Goal: Transaction & Acquisition: Purchase product/service

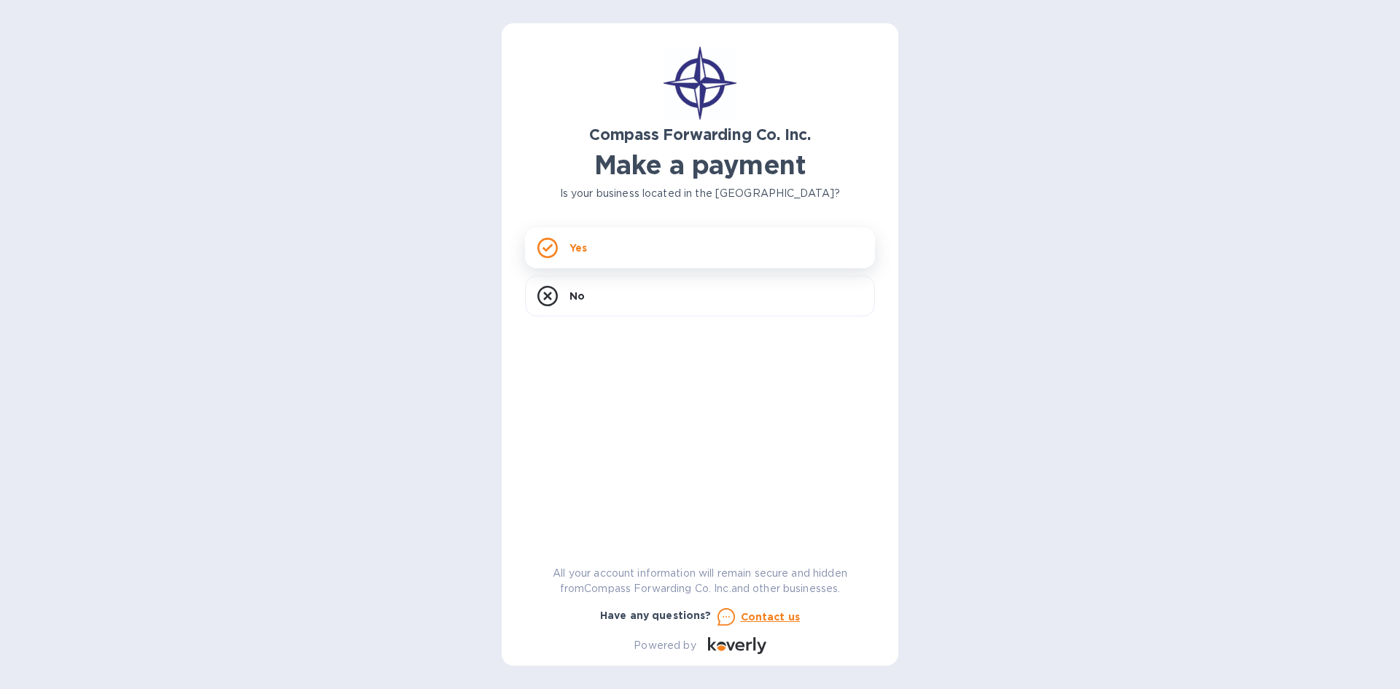
click at [577, 245] on p "Yes" at bounding box center [577, 248] width 17 height 15
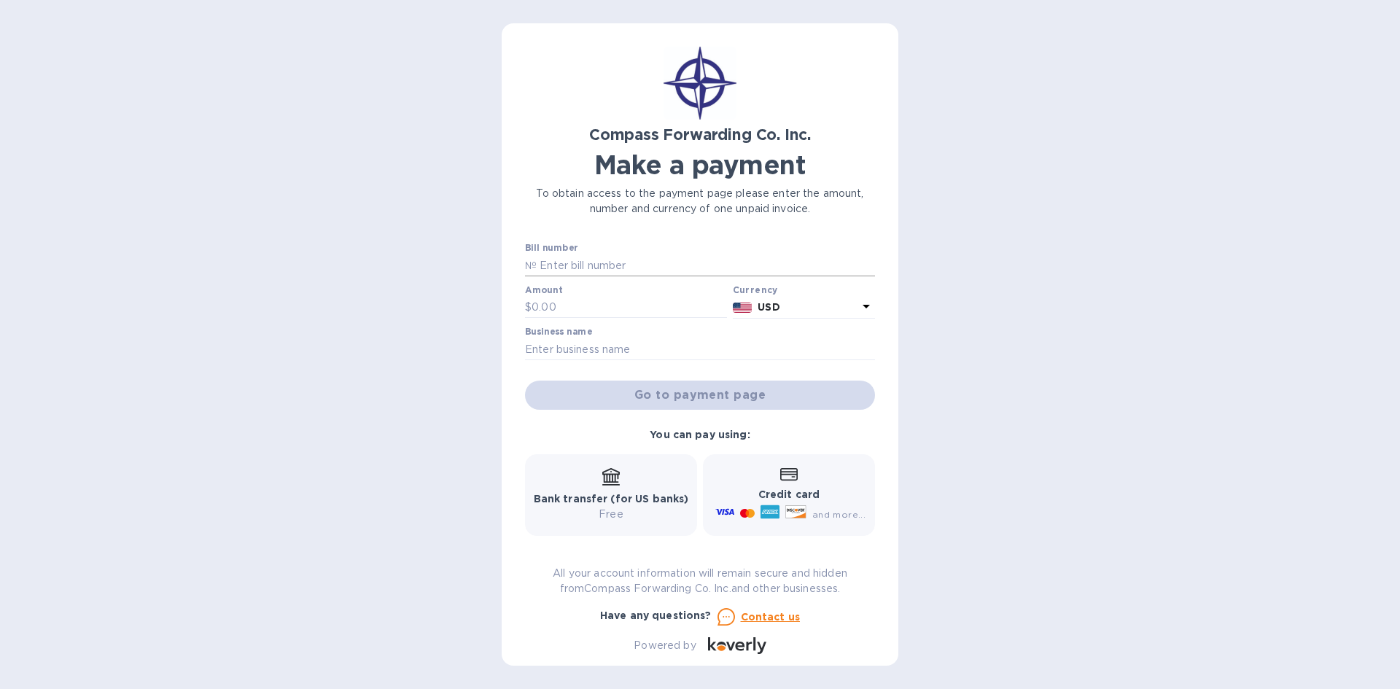
click at [639, 264] on input "text" at bounding box center [706, 265] width 338 height 22
click at [584, 300] on input "text" at bounding box center [628, 308] width 195 height 22
type input "8,950.92"
click at [655, 348] on input "text" at bounding box center [700, 349] width 350 height 22
type input "[PERSON_NAME] Studs, Inc"
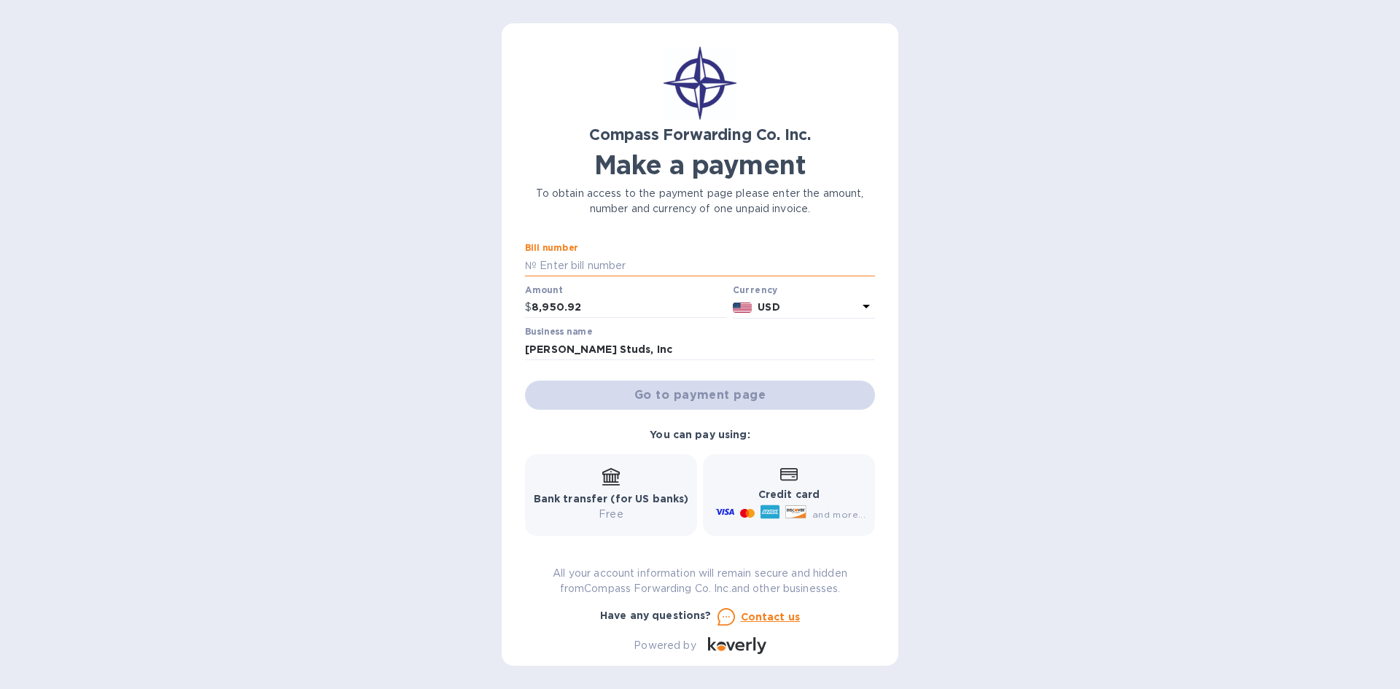
click at [647, 262] on input "text" at bounding box center [706, 265] width 338 height 22
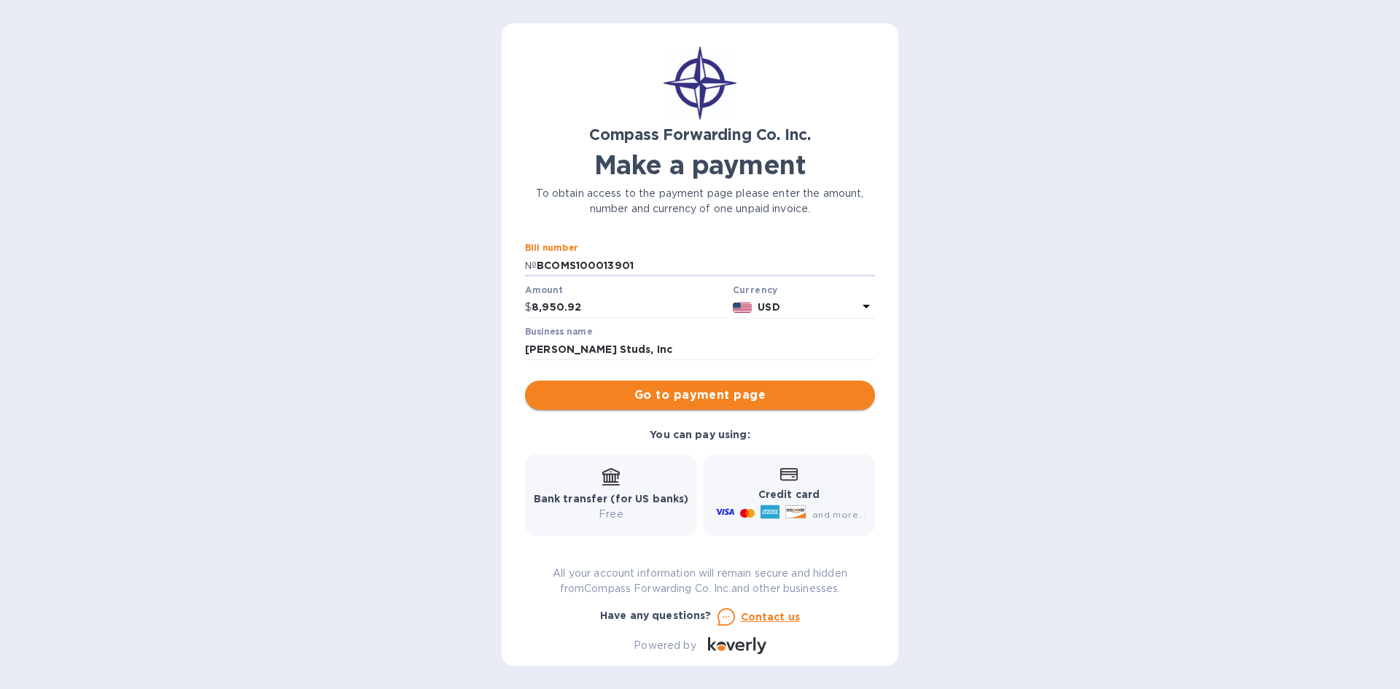
type input "BCOMS100013901"
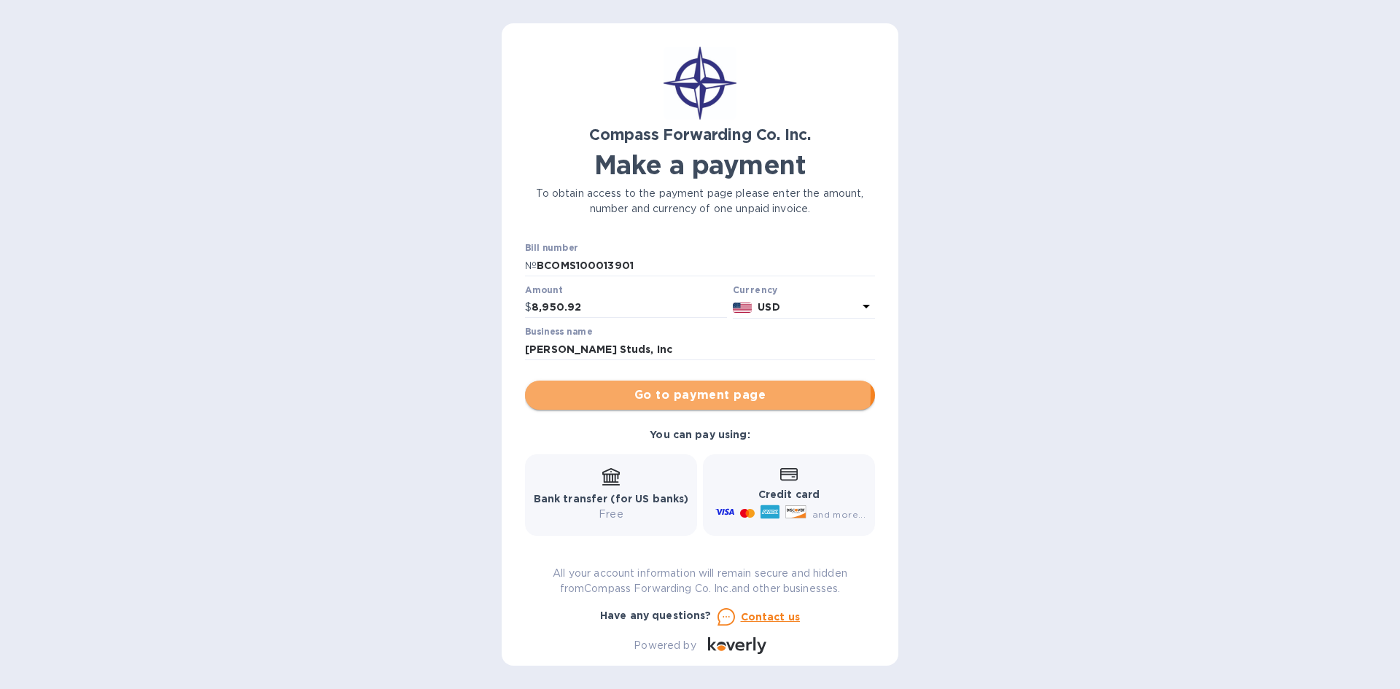
click at [685, 393] on span "Go to payment page" at bounding box center [700, 394] width 327 height 17
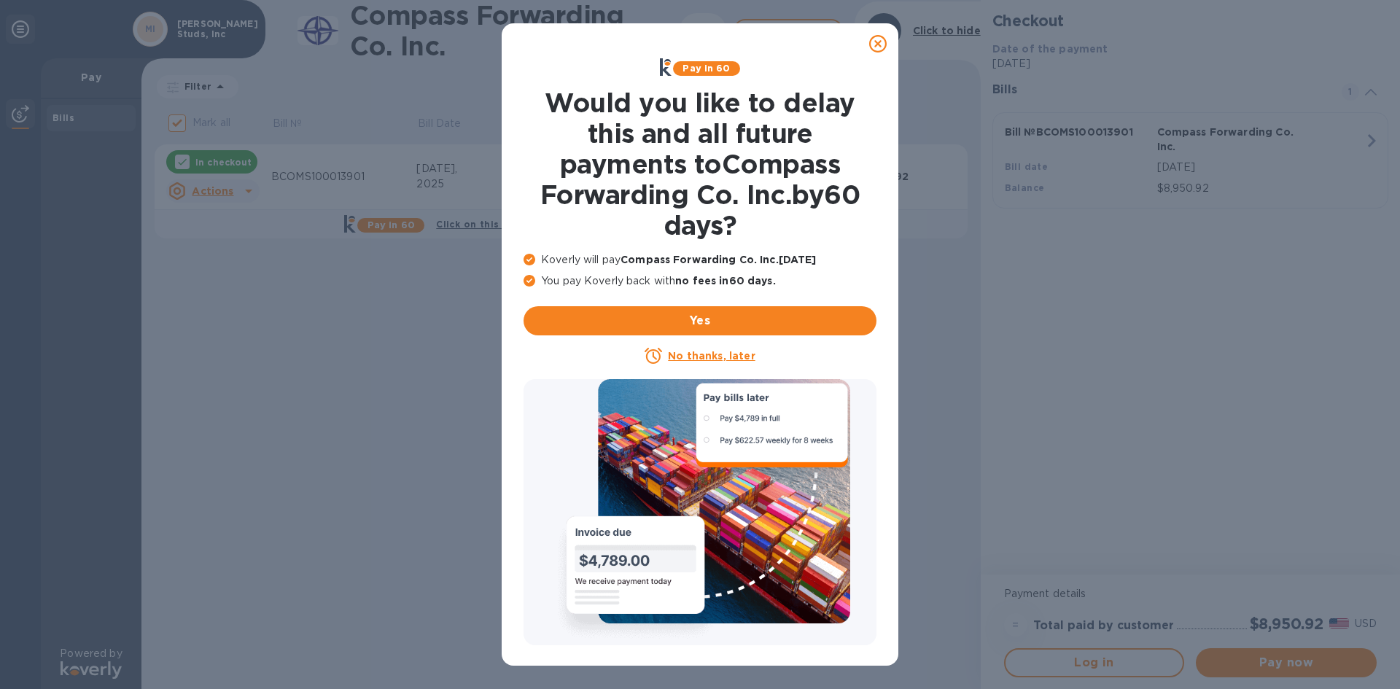
click at [717, 353] on u "No thanks, later" at bounding box center [711, 356] width 87 height 12
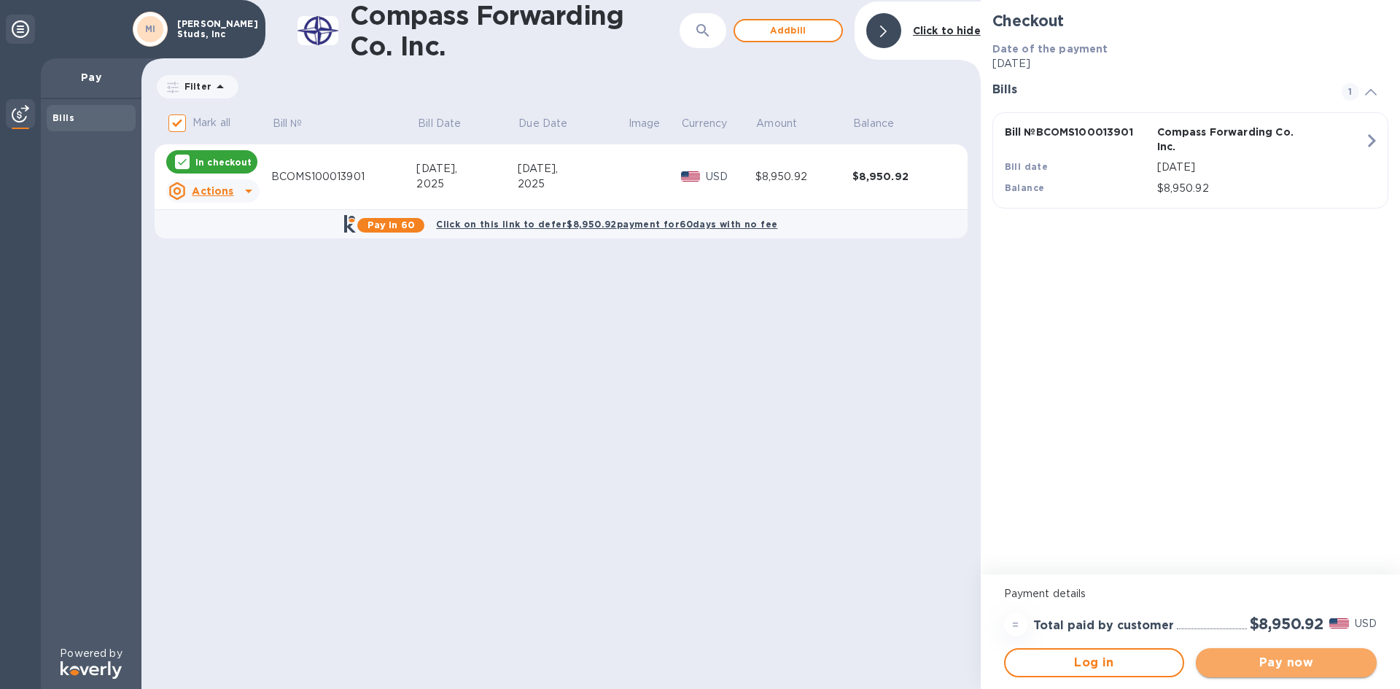
click at [1239, 659] on span "Pay now" at bounding box center [1285, 662] width 157 height 17
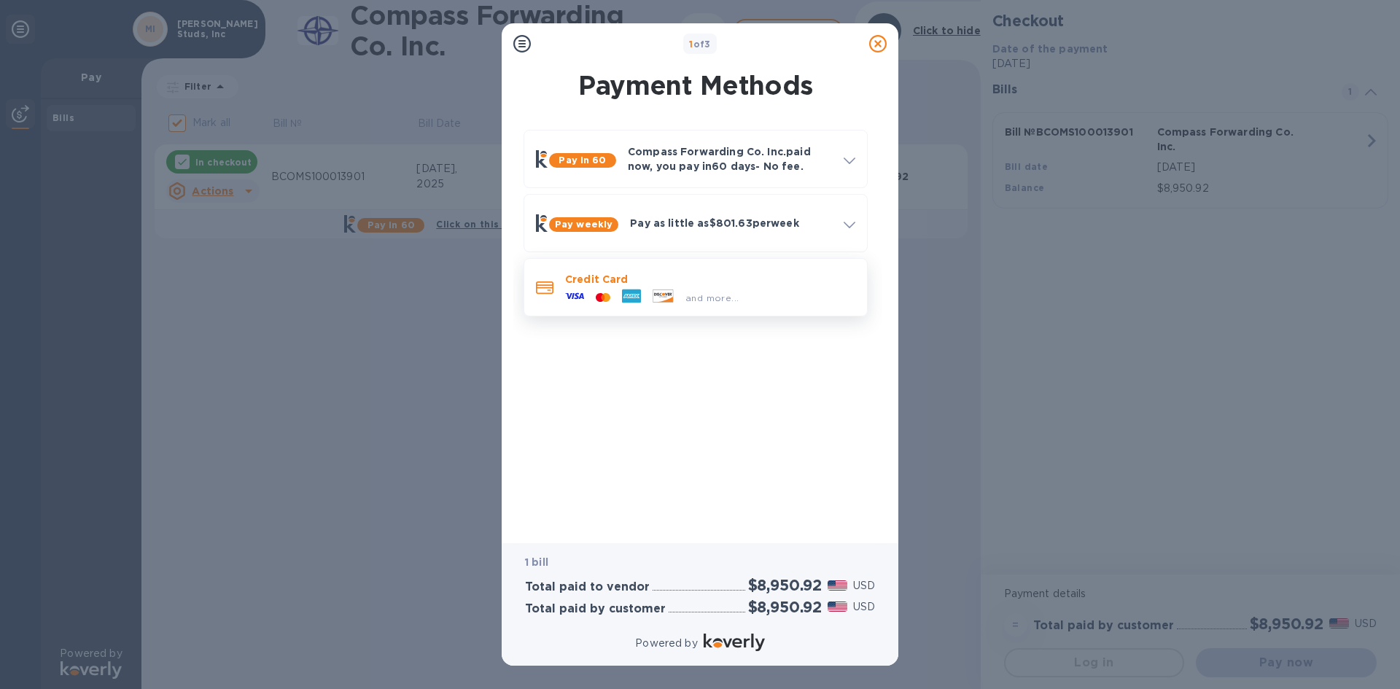
click at [636, 273] on p "Credit Card" at bounding box center [710, 279] width 290 height 15
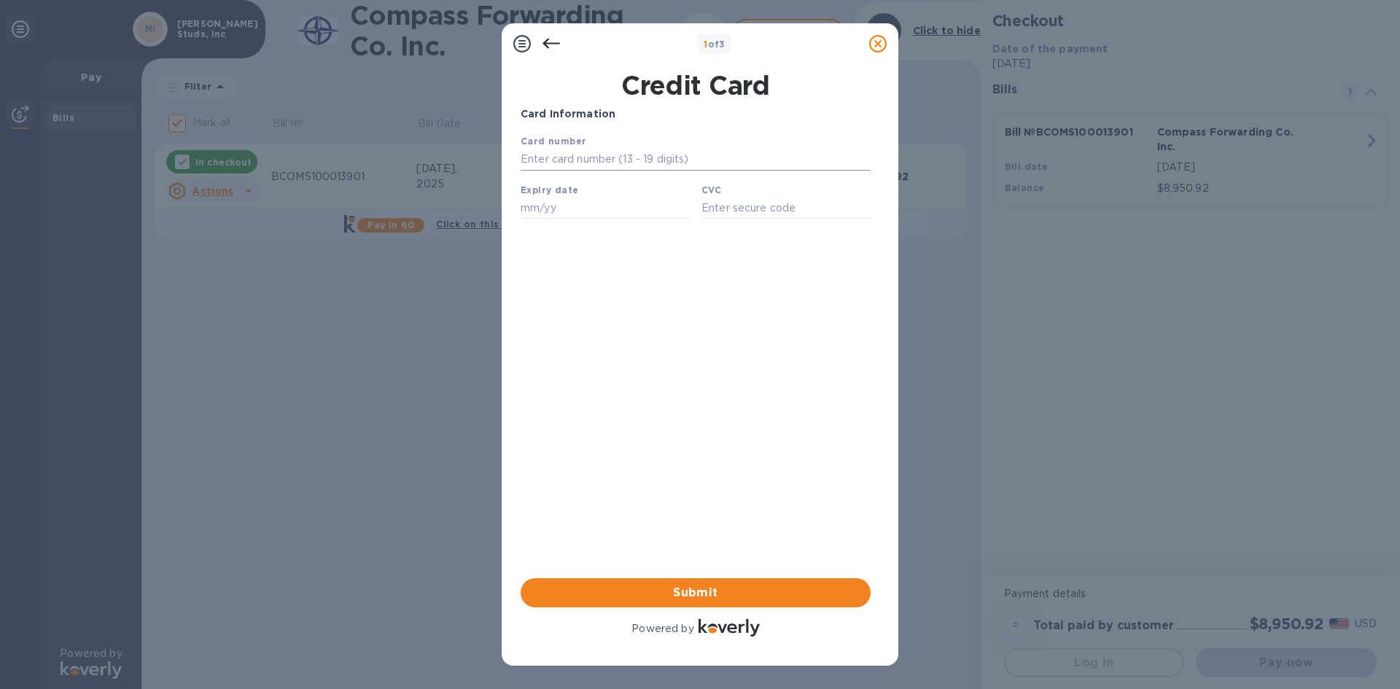
click at [690, 157] on input "text" at bounding box center [695, 160] width 350 height 22
type input "[CREDIT_CARD_NUMBER]"
click at [635, 207] on input "text" at bounding box center [604, 208] width 169 height 22
type input "08/30"
click at [764, 203] on input "text" at bounding box center [785, 208] width 169 height 22
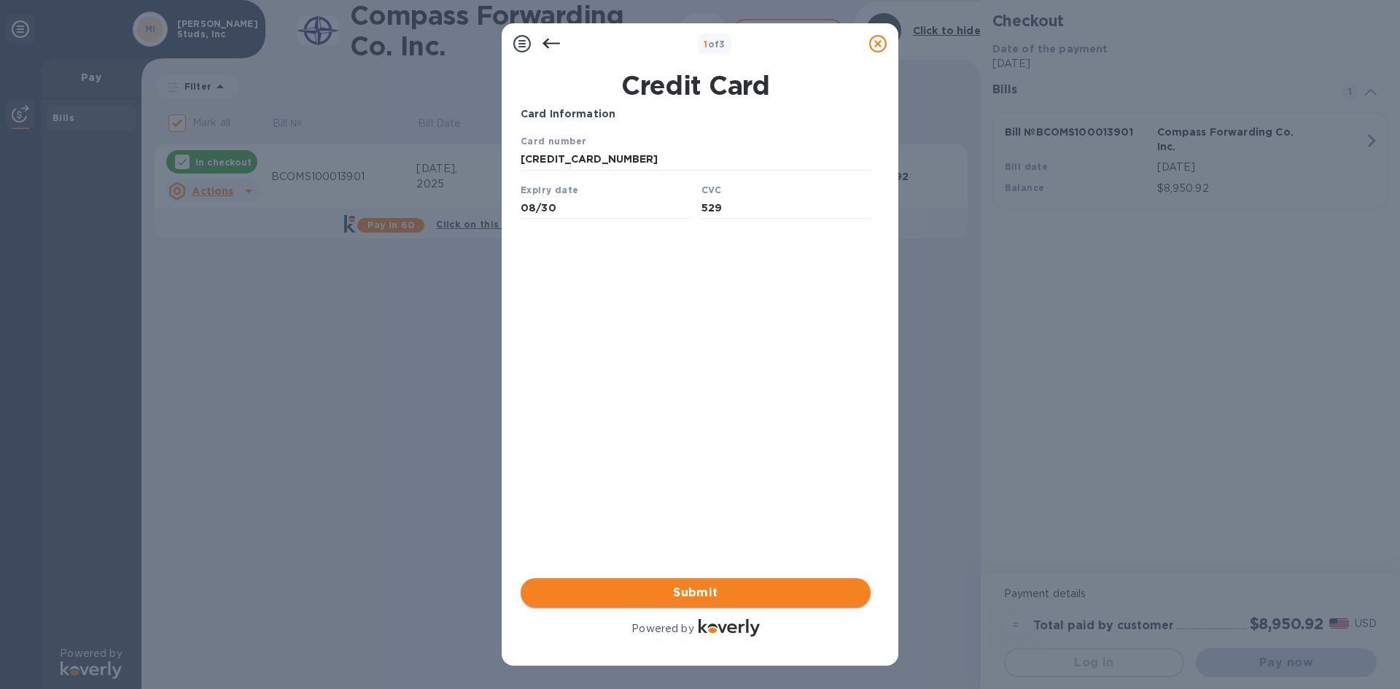
type input "529"
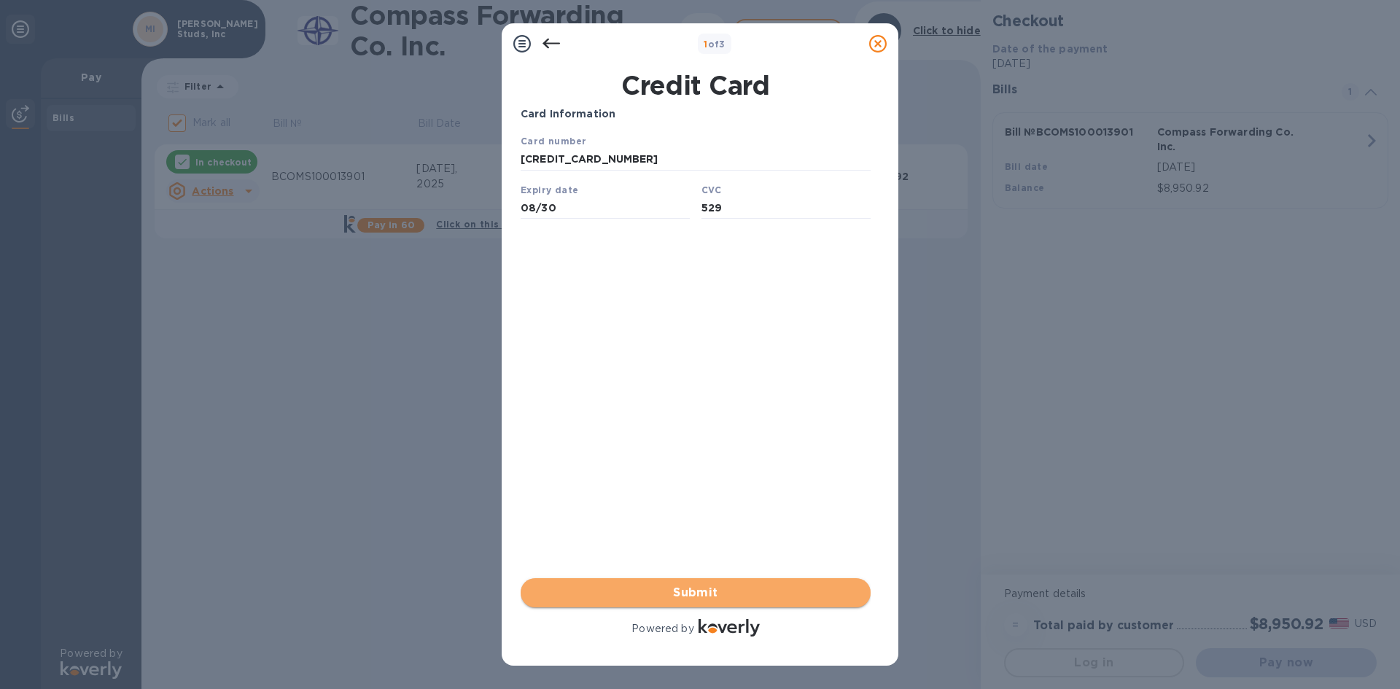
click at [699, 589] on span "Submit" at bounding box center [695, 592] width 327 height 17
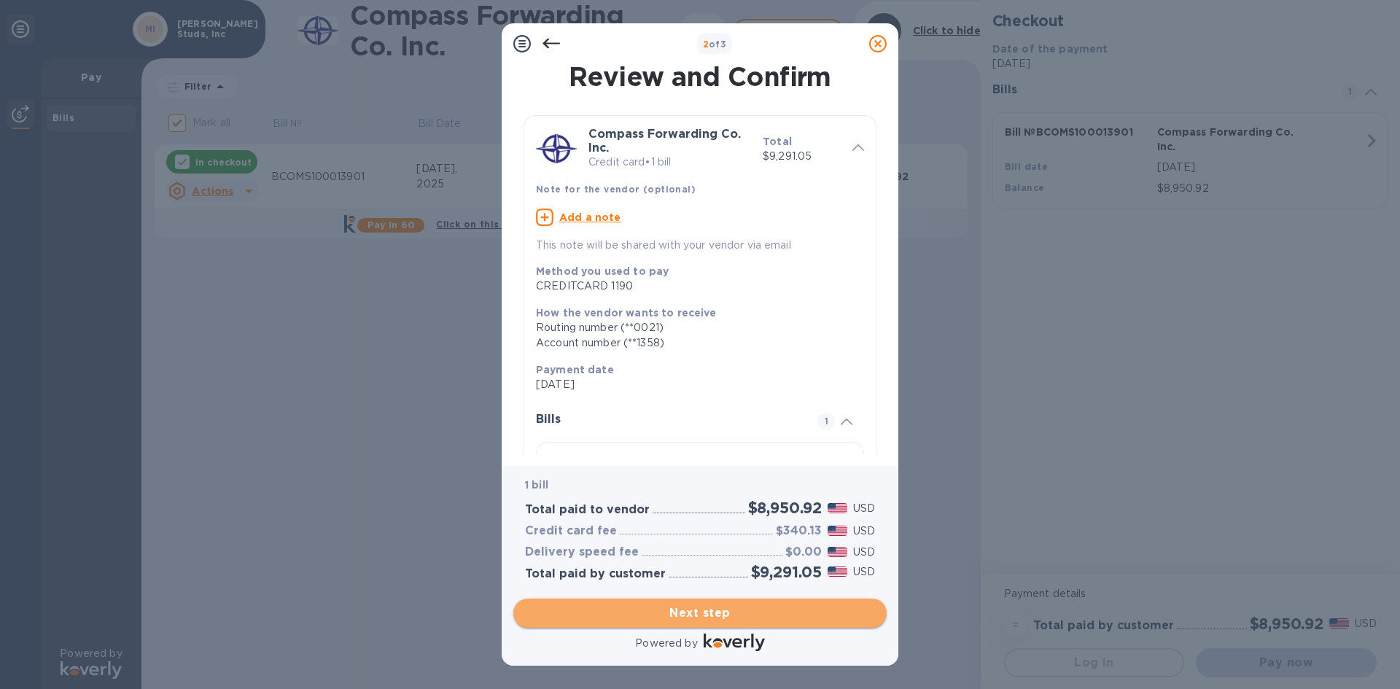
click at [696, 604] on span "Next step" at bounding box center [700, 612] width 350 height 17
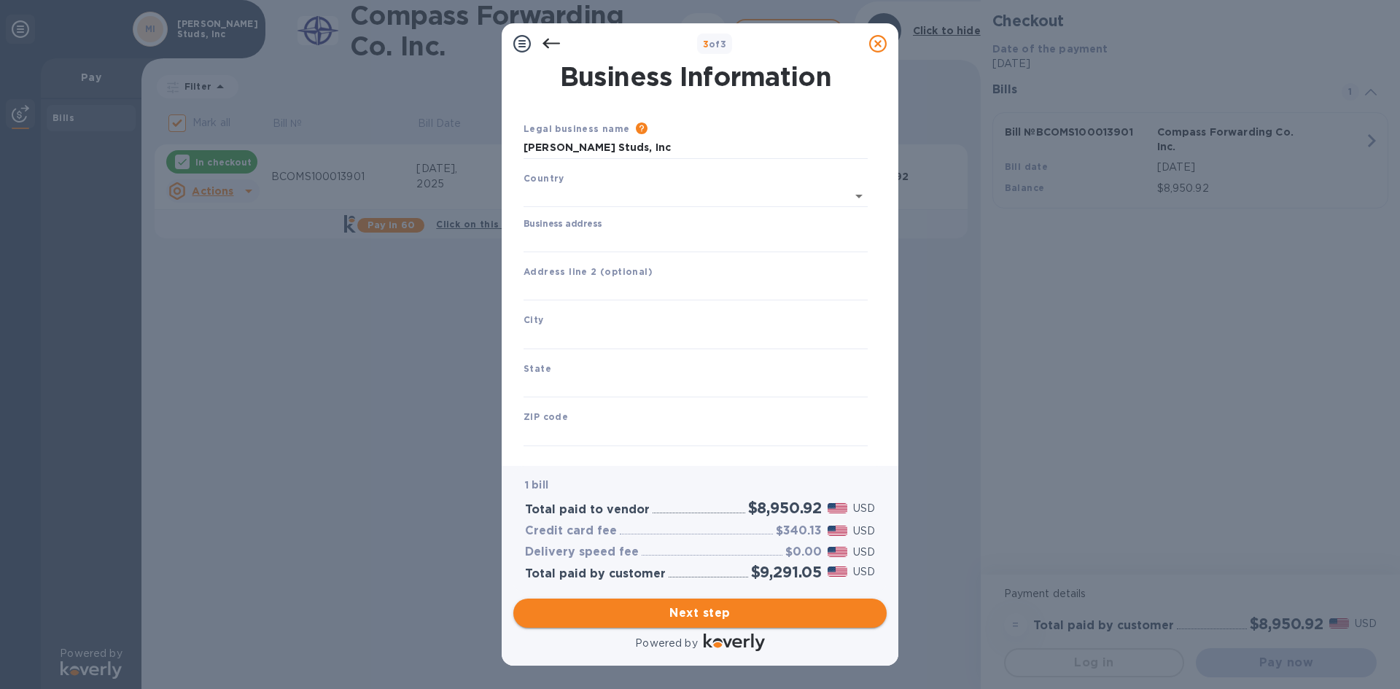
type input "[GEOGRAPHIC_DATA]"
click at [666, 225] on div "Business address" at bounding box center [695, 233] width 344 height 34
click at [628, 237] on input "Business address" at bounding box center [695, 238] width 344 height 22
type input "[STREET_ADDRESS]"
click at [641, 322] on div "City" at bounding box center [696, 327] width 356 height 49
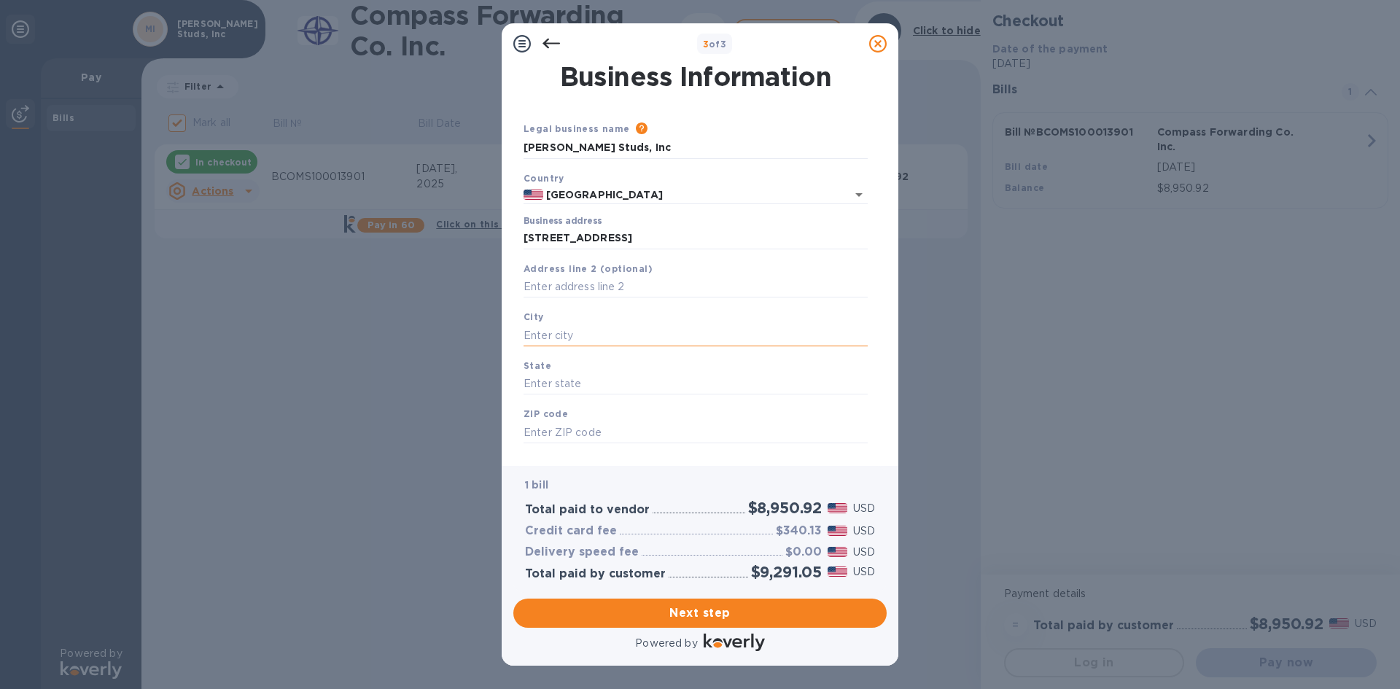
click at [594, 335] on input "text" at bounding box center [695, 335] width 344 height 22
type input "m"
type input "MOULTONBORO"
click at [596, 389] on input "text" at bounding box center [695, 384] width 344 height 22
type input "NH"
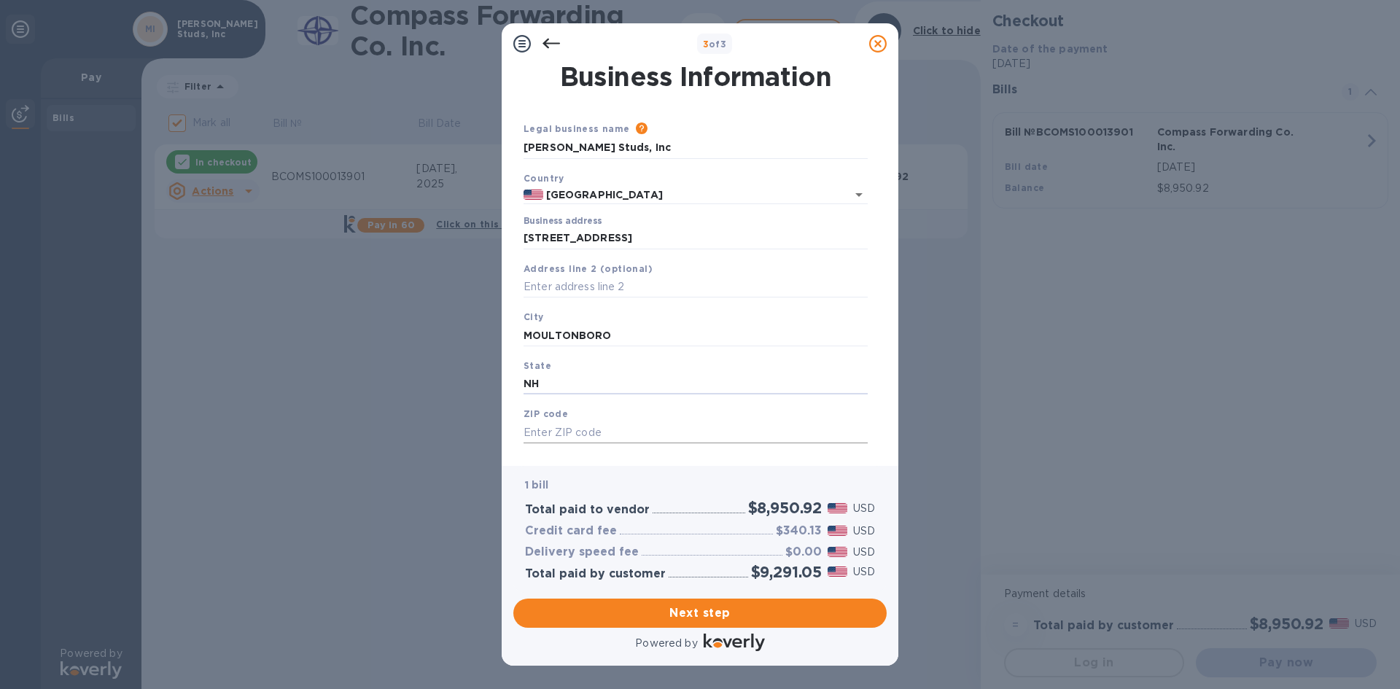
click at [613, 422] on input "text" at bounding box center [695, 432] width 344 height 22
type input "03254"
click at [677, 605] on span "Next step" at bounding box center [700, 612] width 350 height 17
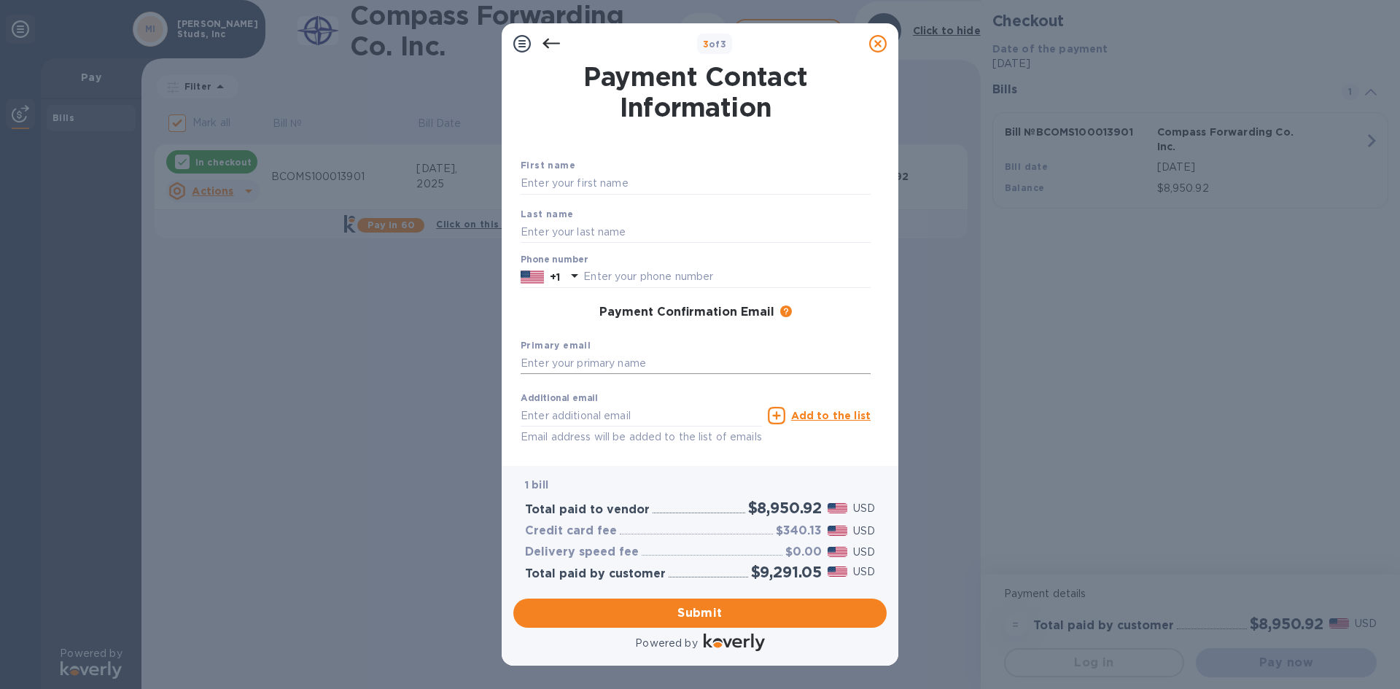
click at [585, 359] on input "text" at bounding box center [695, 364] width 350 height 22
type input "[EMAIL_ADDRESS][DOMAIN_NAME]"
click at [670, 611] on span "Submit" at bounding box center [700, 612] width 350 height 17
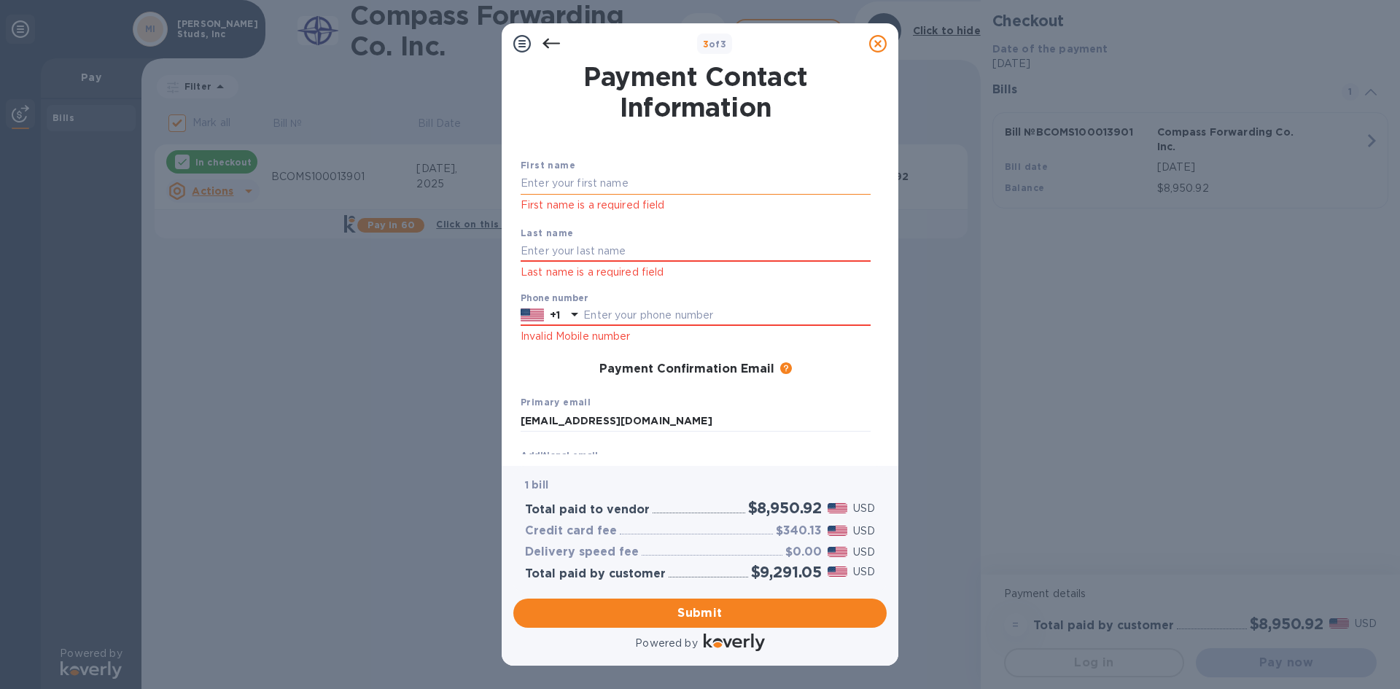
click at [616, 180] on input "text" at bounding box center [695, 184] width 350 height 22
type input "[PERSON_NAME]"
click at [621, 241] on input "text" at bounding box center [695, 252] width 350 height 22
type input "[GEOGRAPHIC_DATA]"
click at [625, 309] on input "text" at bounding box center [726, 316] width 287 height 22
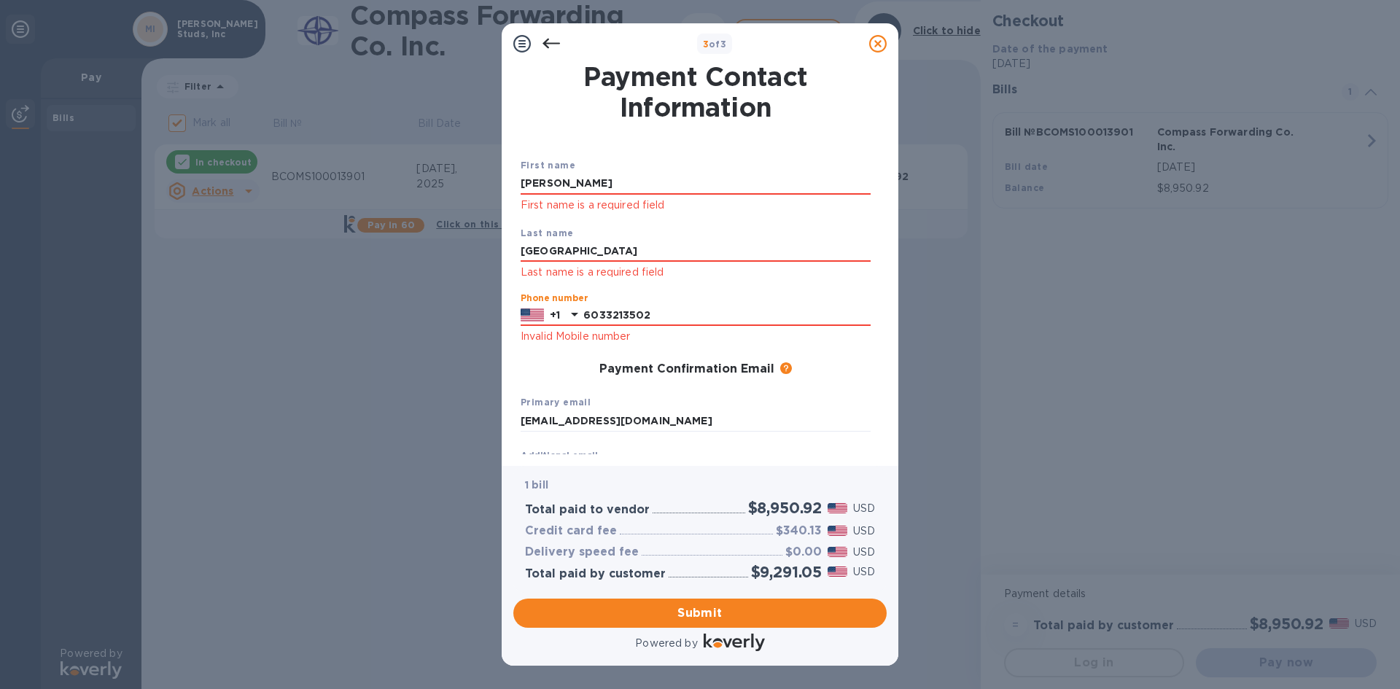
type input "6033213502"
click at [1002, 381] on div "3 of 3 Payment Contact Information First name [PERSON_NAME] First name is a req…" at bounding box center [700, 344] width 1400 height 689
click at [712, 609] on span "Submit" at bounding box center [700, 612] width 350 height 17
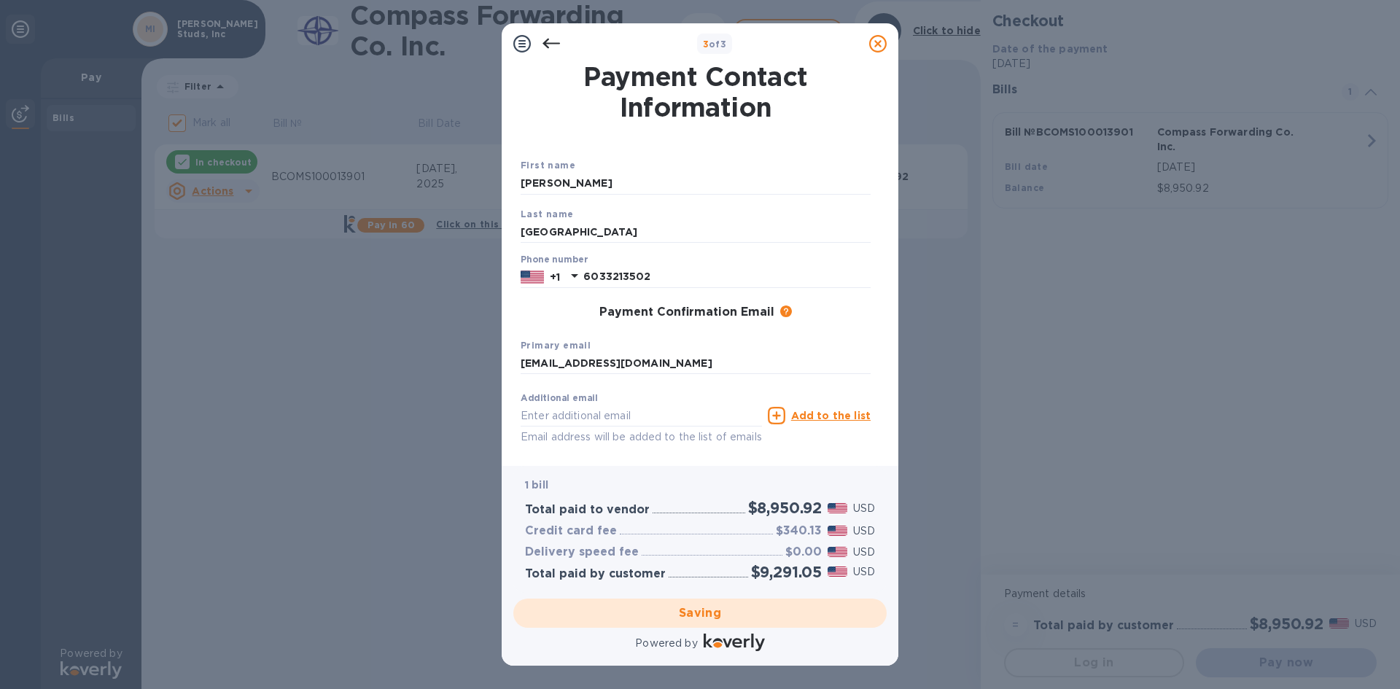
checkbox input "false"
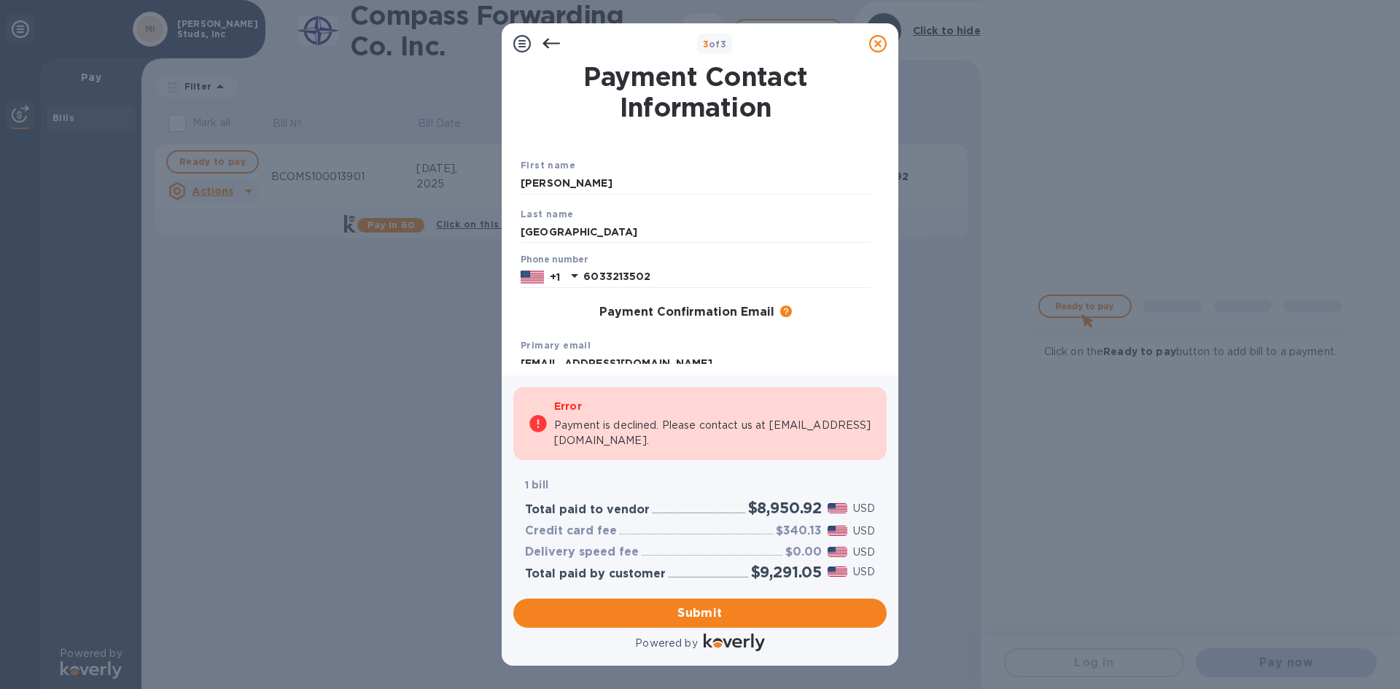
click at [682, 416] on div "Error Payment is declined. Please contact us at [EMAIL_ADDRESS][DOMAIN_NAME]." at bounding box center [713, 424] width 318 height 62
click at [690, 427] on p "Payment is declined. Please contact us at [EMAIL_ADDRESS][DOMAIN_NAME]." at bounding box center [713, 433] width 318 height 31
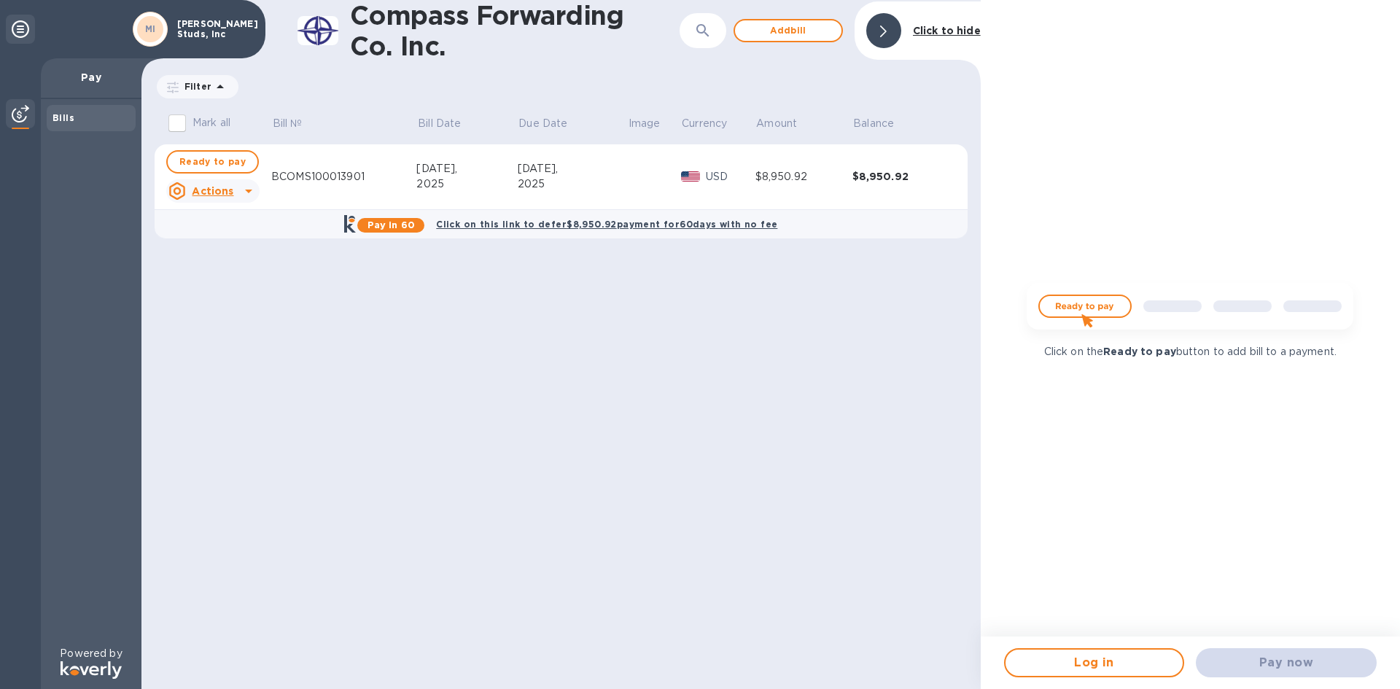
click at [1099, 303] on img at bounding box center [1190, 312] width 350 height 70
click at [1068, 303] on img at bounding box center [1190, 312] width 350 height 70
click at [629, 475] on div "Compass Forwarding Co. Inc. ​ Add [PERSON_NAME] to hide Filter Amount [PERSON_N…" at bounding box center [560, 344] width 839 height 689
click at [879, 30] on div at bounding box center [883, 30] width 35 height 35
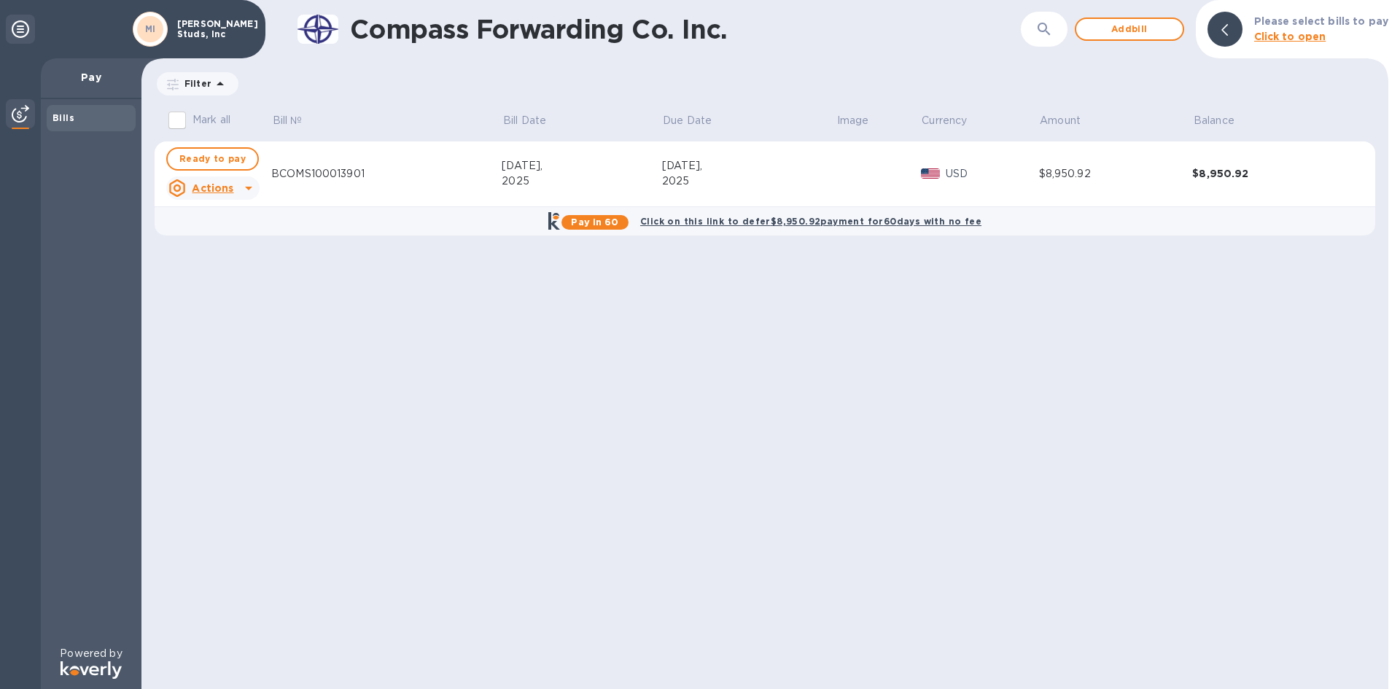
click at [1288, 34] on b "Click to open" at bounding box center [1290, 37] width 72 height 12
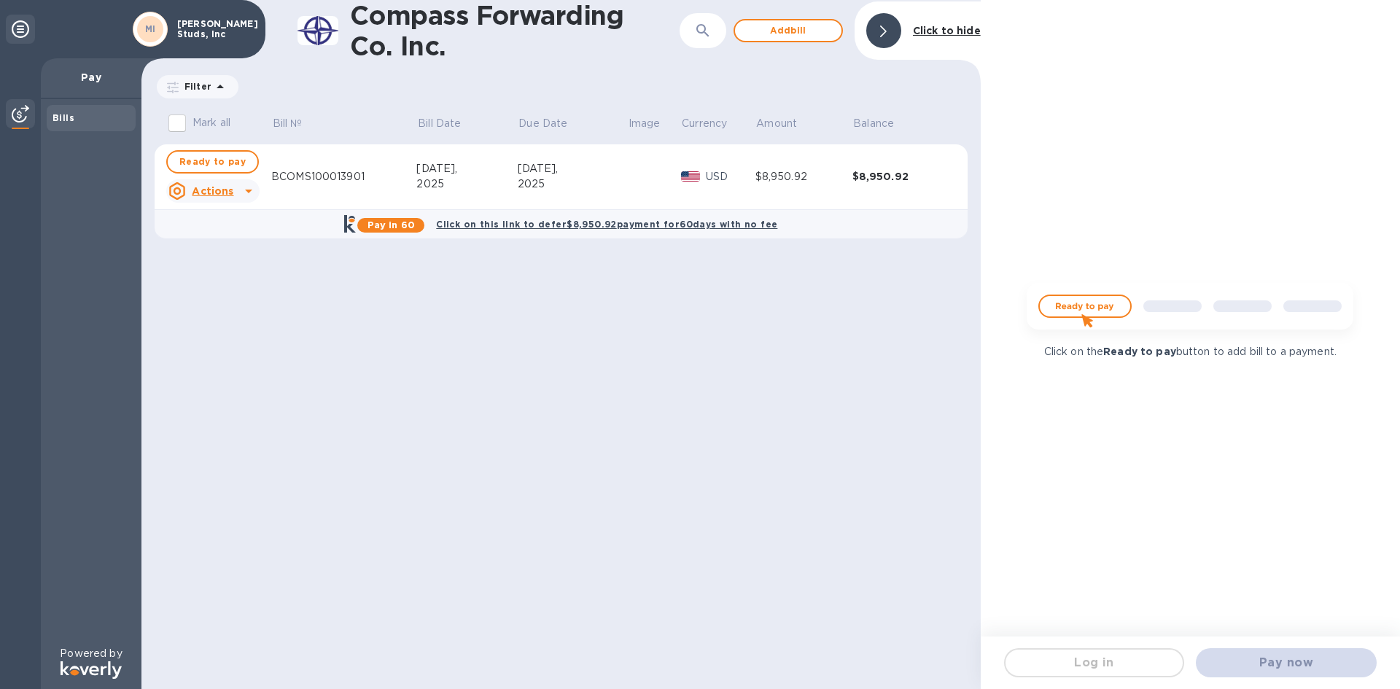
click at [1061, 305] on img at bounding box center [1190, 312] width 350 height 70
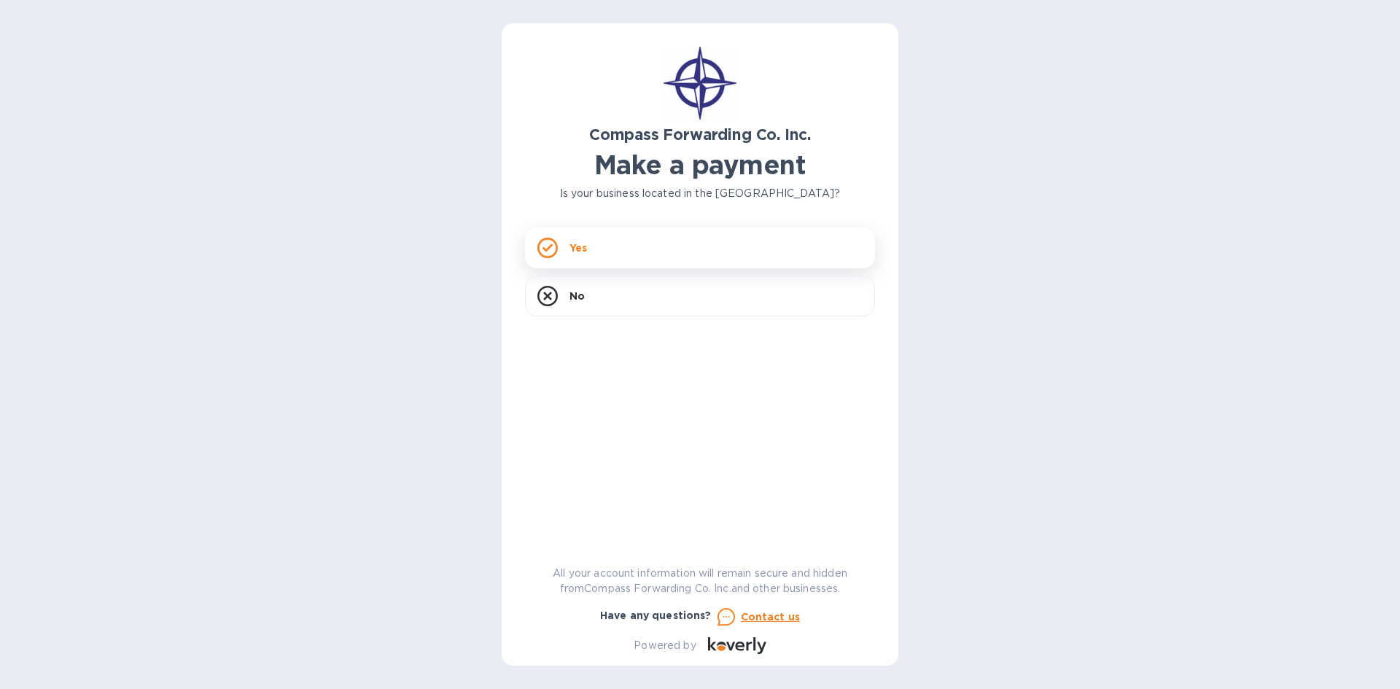
click at [584, 246] on p "Yes" at bounding box center [577, 248] width 17 height 15
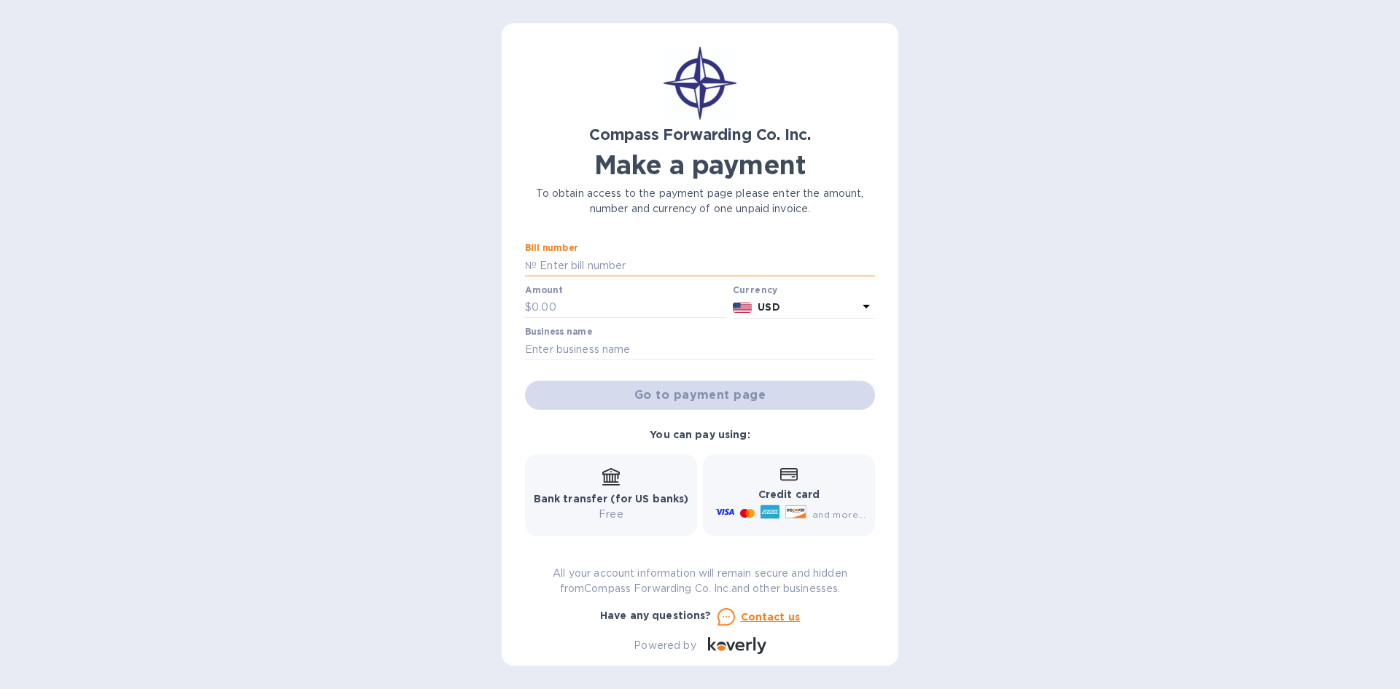
click at [672, 263] on input "text" at bounding box center [706, 265] width 338 height 22
click at [647, 260] on input "text" at bounding box center [706, 265] width 338 height 22
type input "BCOMS100013901"
click at [621, 307] on input "text" at bounding box center [628, 308] width 195 height 22
type input "8,950.92"
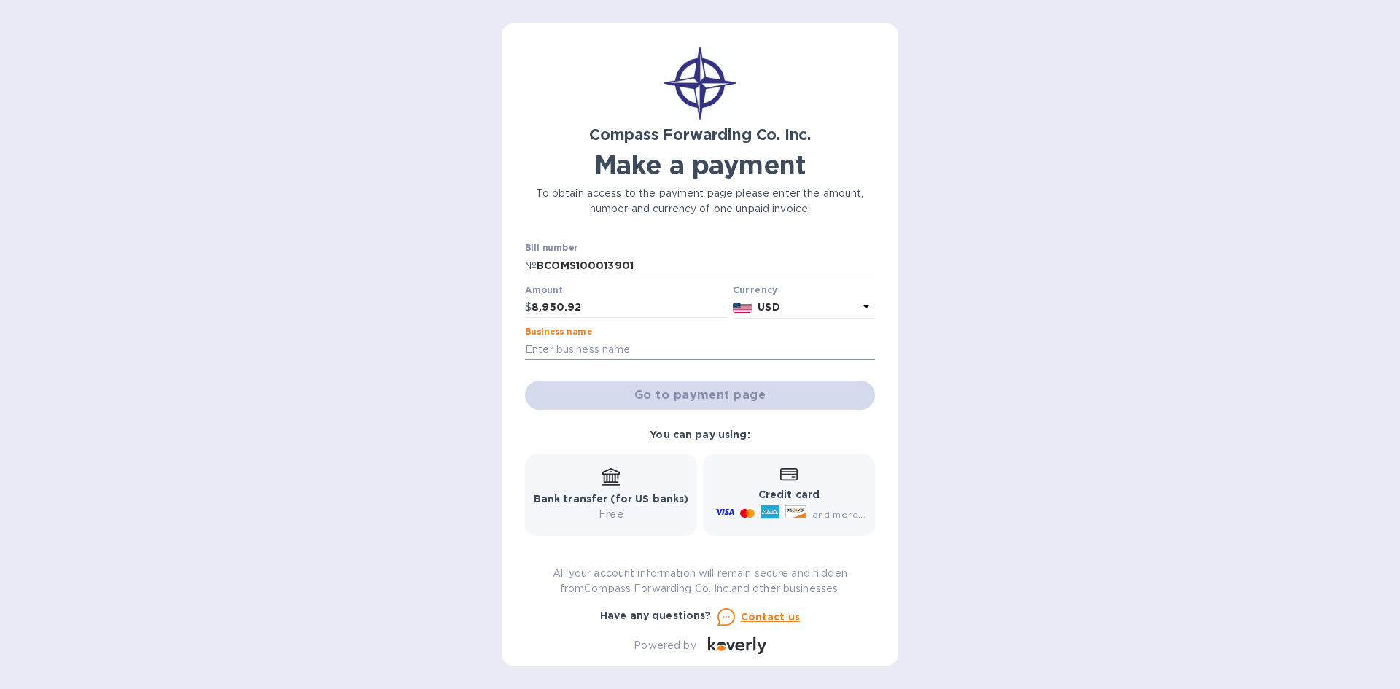
click at [689, 346] on input "text" at bounding box center [700, 349] width 350 height 22
type input "[PERSON_NAME] Studs, Inc"
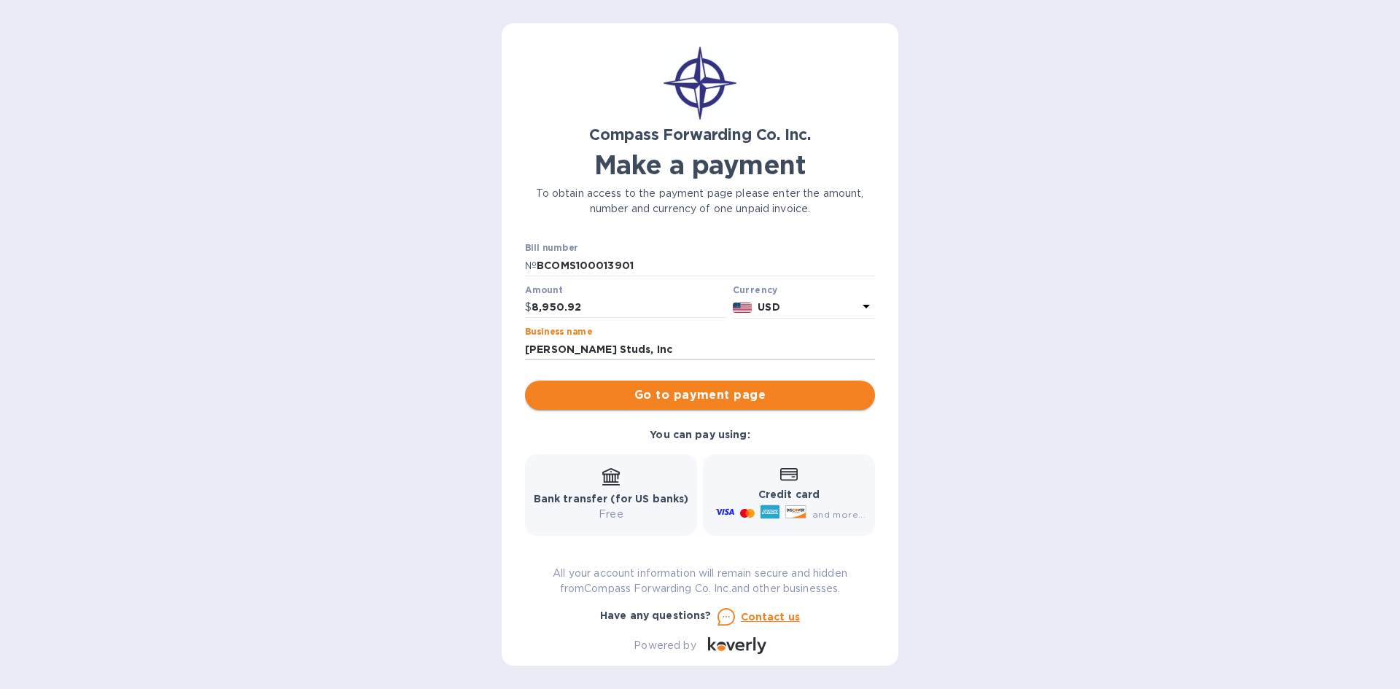
click at [679, 392] on span "Go to payment page" at bounding box center [700, 394] width 327 height 17
